Goal: Task Accomplishment & Management: Manage account settings

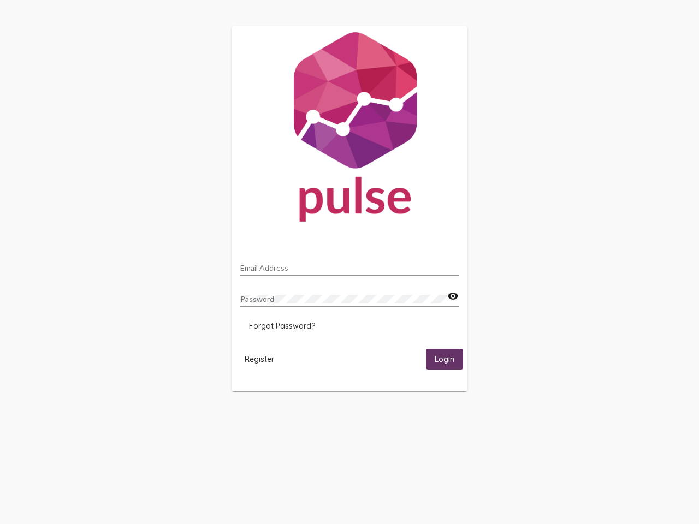
click at [349, 265] on input "Email Address" at bounding box center [349, 268] width 218 height 9
click at [453, 296] on mat-icon "visibility" at bounding box center [452, 296] width 11 height 13
click at [282, 326] on span "Forgot Password?" at bounding box center [282, 326] width 66 height 10
click at [259, 359] on span "Register" at bounding box center [259, 359] width 29 height 10
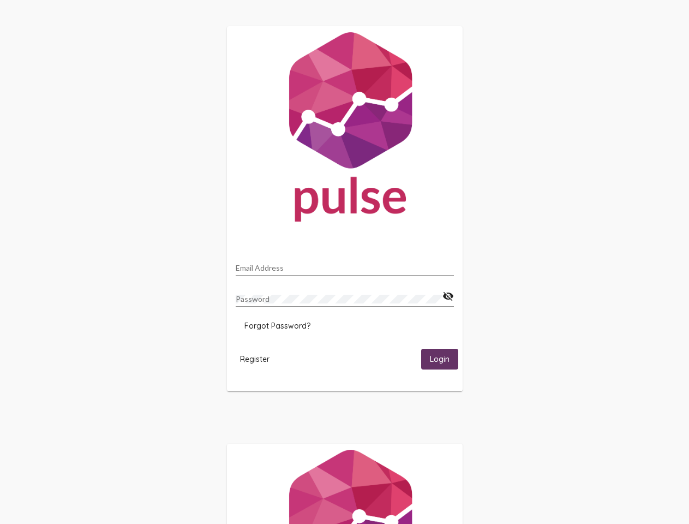
click at [444, 359] on span "Login" at bounding box center [440, 360] width 20 height 10
